Goal: Task Accomplishment & Management: Use online tool/utility

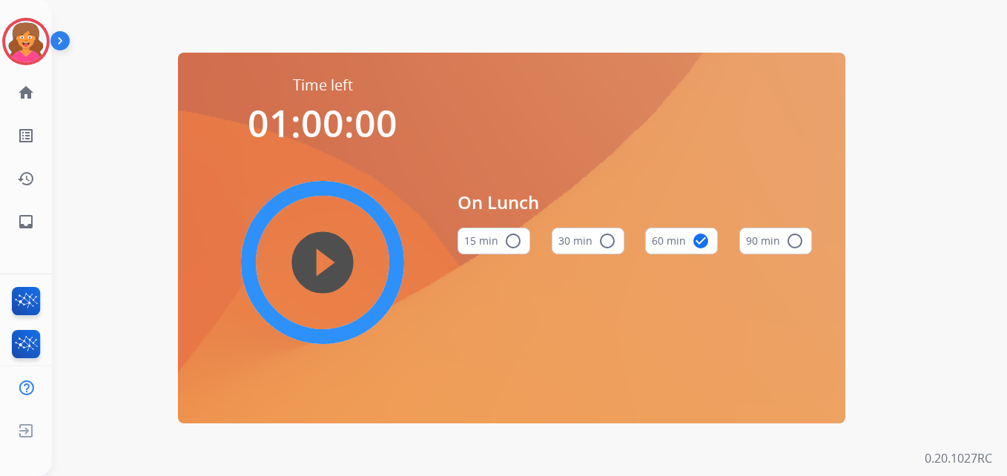
drag, startPoint x: 21, startPoint y: 38, endPoint x: 52, endPoint y: 58, distance: 37.0
click at [21, 38] on img at bounding box center [26, 42] width 42 height 42
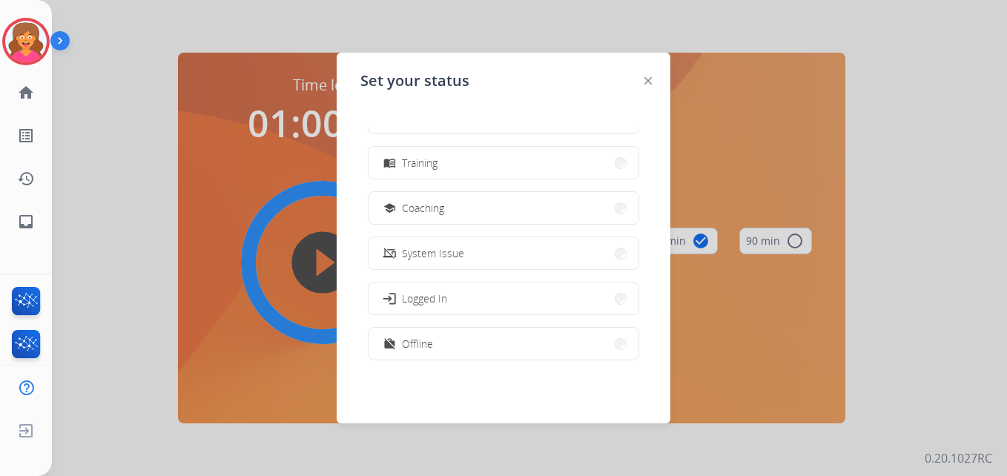
scroll to position [222, 0]
click at [434, 162] on span "Training" at bounding box center [420, 159] width 36 height 16
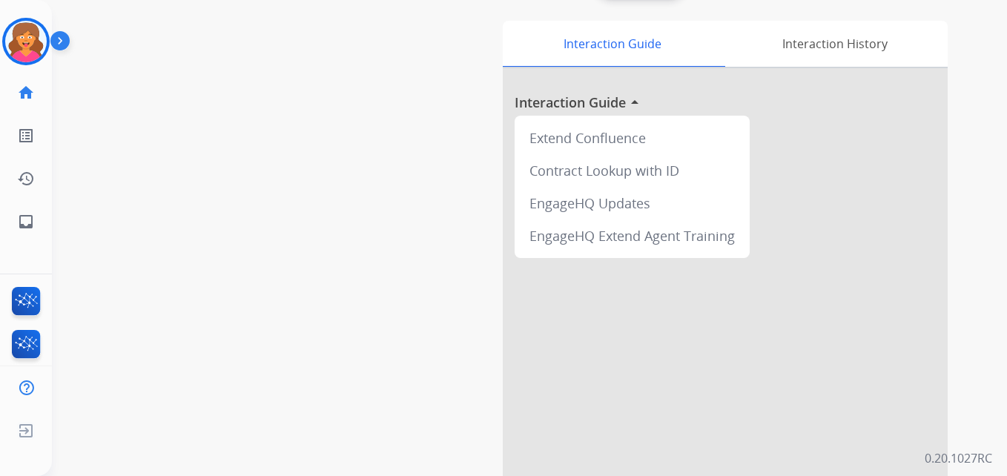
scroll to position [74, 0]
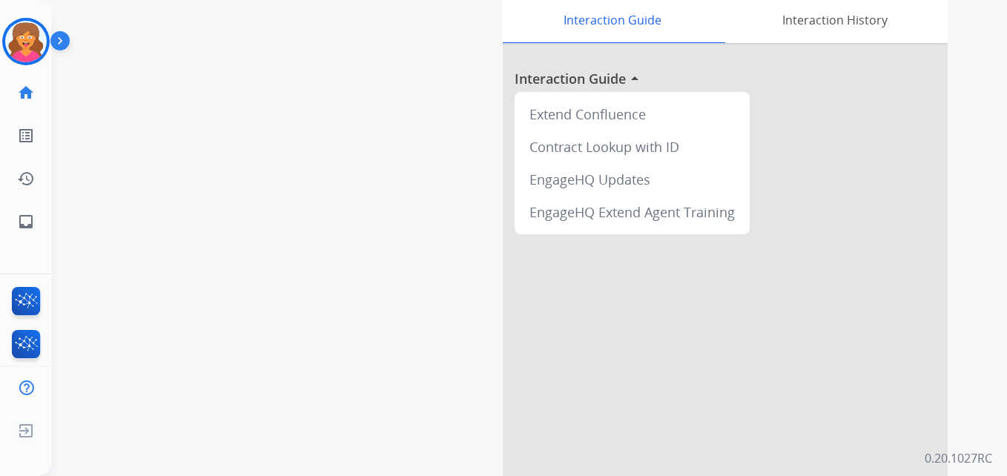
click at [282, 162] on div "swap_horiz Break voice bridge close_fullscreen Connect 3-Way Call merge_type Se…" at bounding box center [511, 288] width 919 height 618
